Goal: Information Seeking & Learning: Learn about a topic

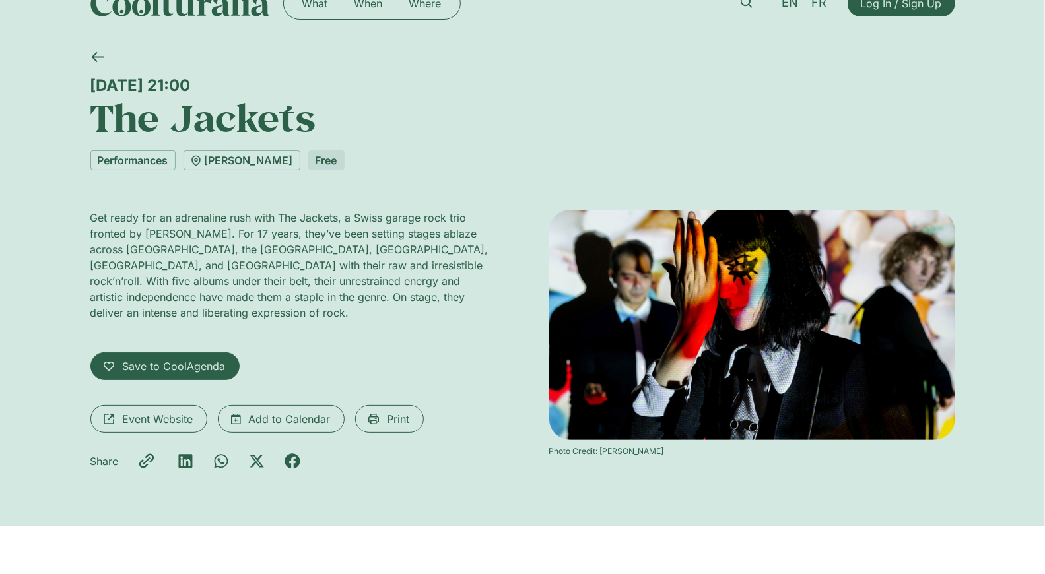
scroll to position [48, 0]
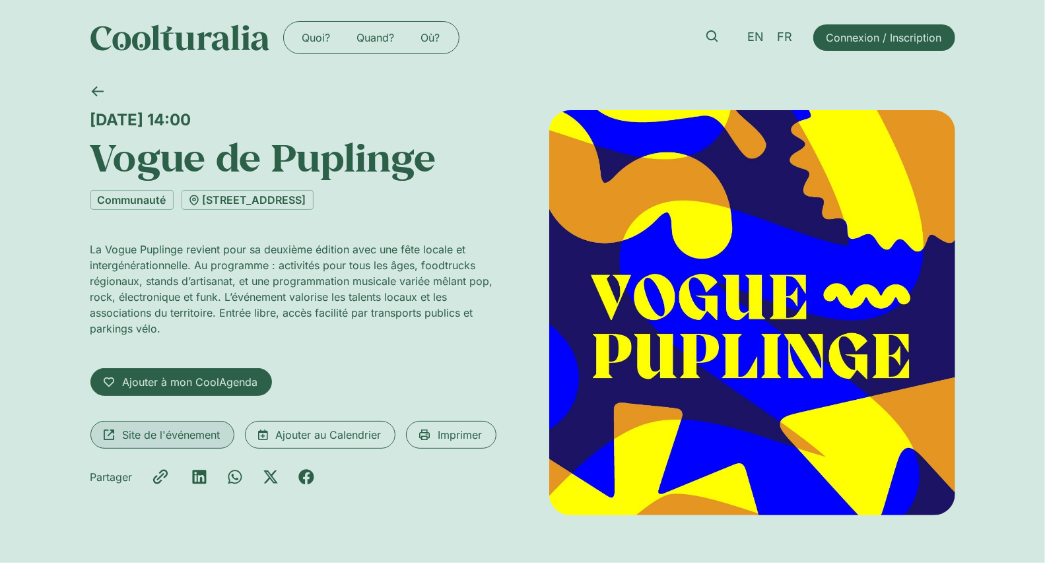
click at [146, 434] on span "Site de l'événement" at bounding box center [172, 435] width 98 height 16
click at [184, 434] on span "Site de l'événement" at bounding box center [172, 435] width 98 height 16
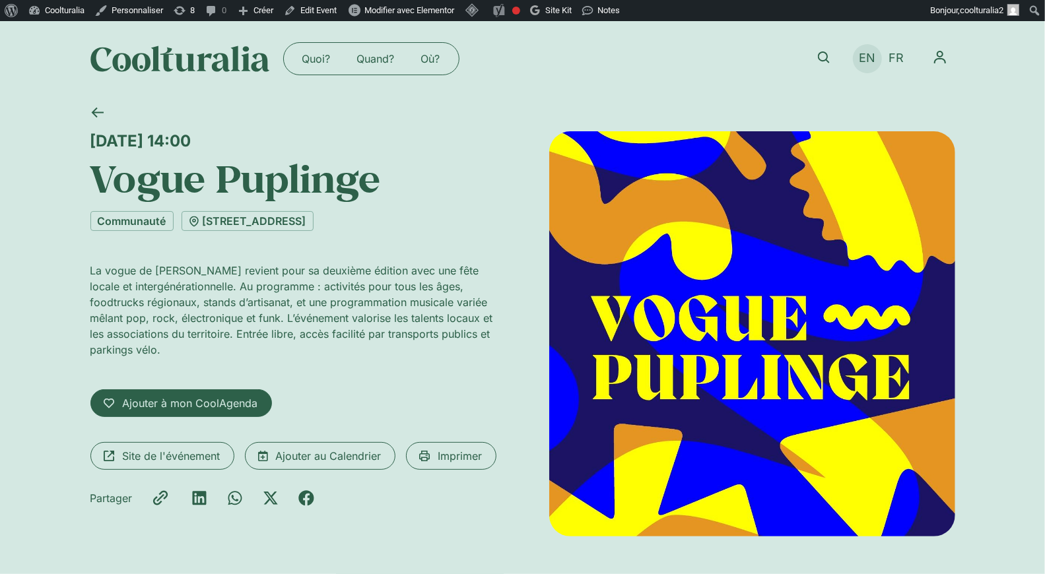
click at [862, 60] on span "EN" at bounding box center [867, 58] width 17 height 14
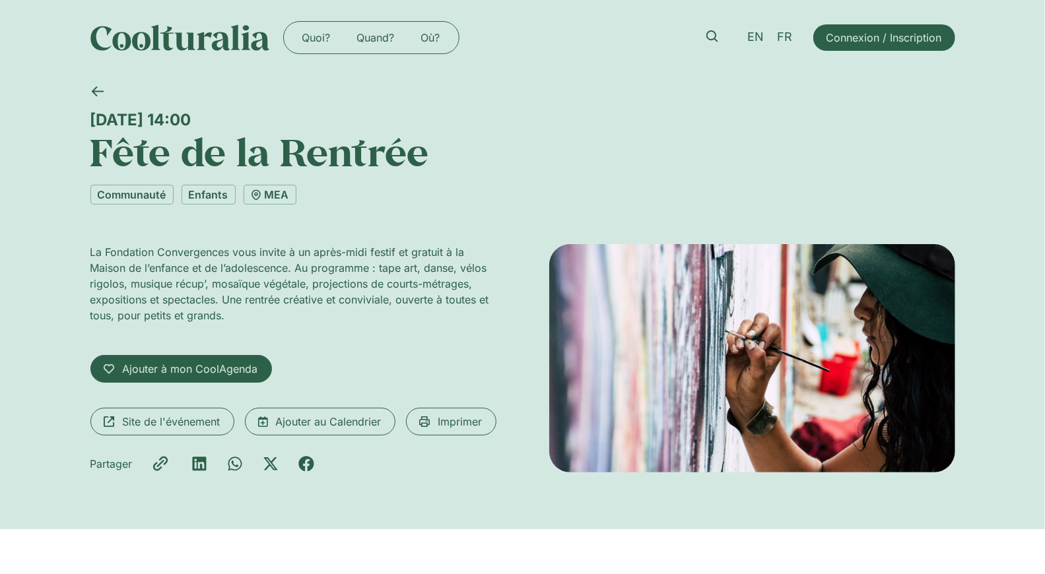
drag, startPoint x: 658, startPoint y: 360, endPoint x: 349, endPoint y: 5, distance: 470.7
